Goal: Register for event/course

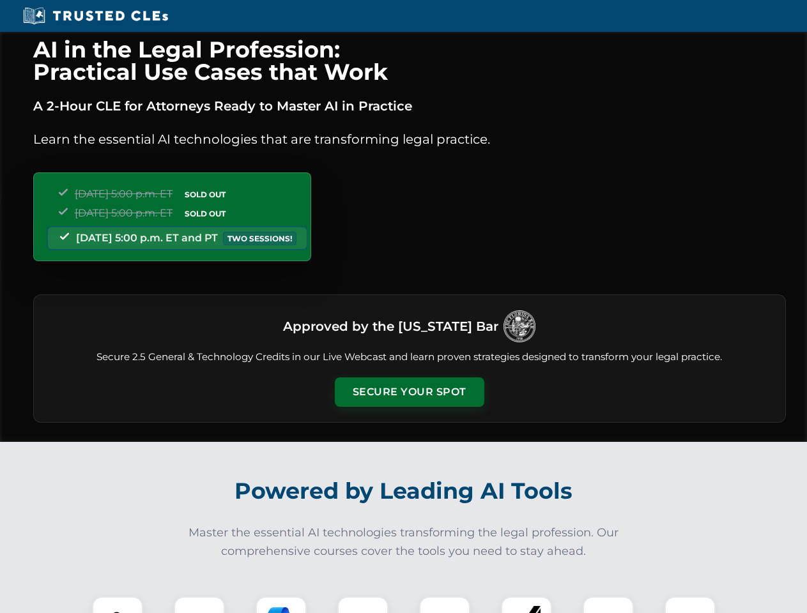
click at [409, 392] on button "Secure Your Spot" at bounding box center [409, 391] width 149 height 29
click at [118, 605] on img at bounding box center [117, 621] width 37 height 37
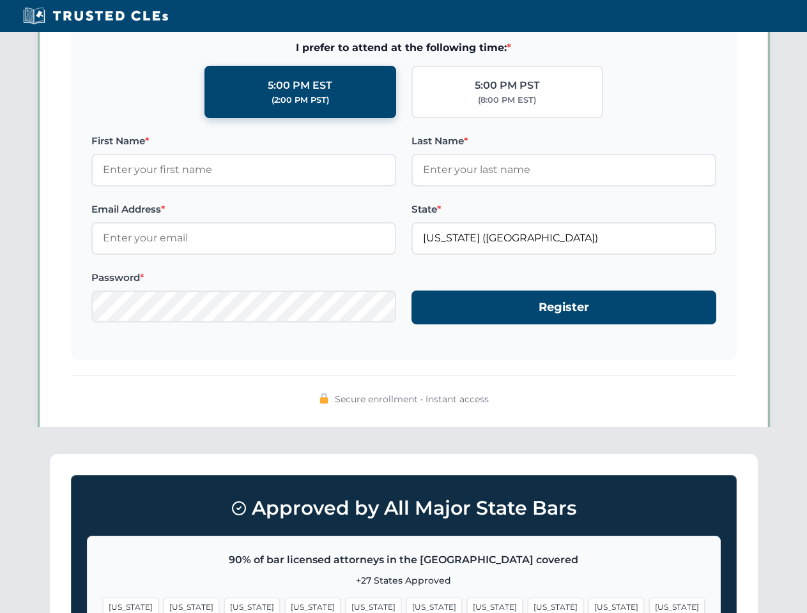
click at [467, 605] on span "[US_STATE]" at bounding box center [495, 607] width 56 height 19
click at [588, 605] on span "[US_STATE]" at bounding box center [616, 607] width 56 height 19
